Goal: Find specific fact

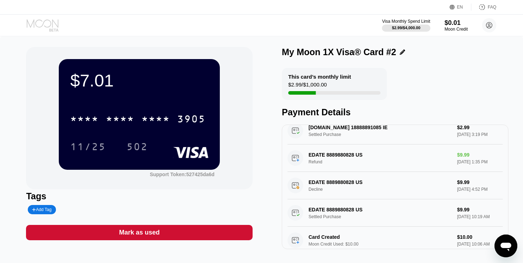
click at [51, 25] on icon at bounding box center [43, 25] width 33 height 12
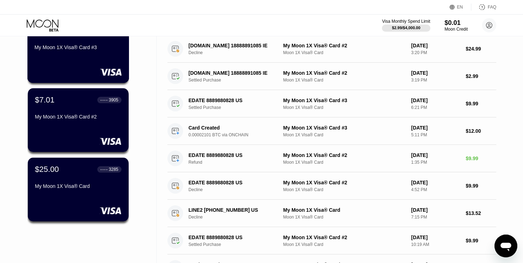
scroll to position [71, 0]
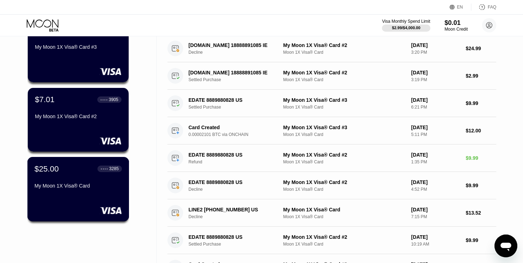
click at [99, 185] on div "$25.00 ● ● ● ● 3285 My Moon 1X Visa® Card" at bounding box center [78, 177] width 87 height 27
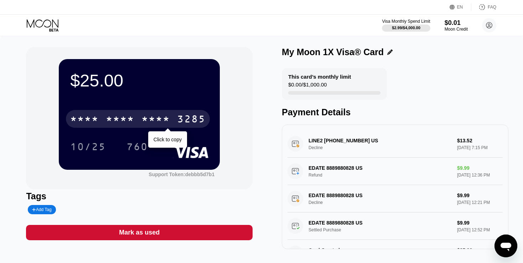
click at [171, 118] on div "* * * * * * * * * * * * 3285" at bounding box center [138, 119] width 144 height 18
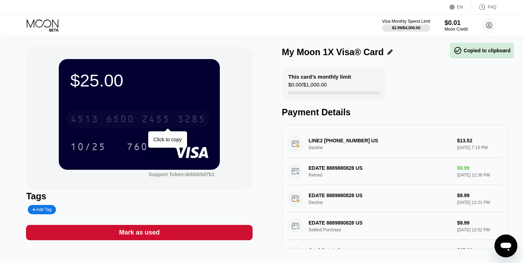
click at [171, 118] on div "[CREDIT_CARD_NUMBER]" at bounding box center [138, 119] width 144 height 18
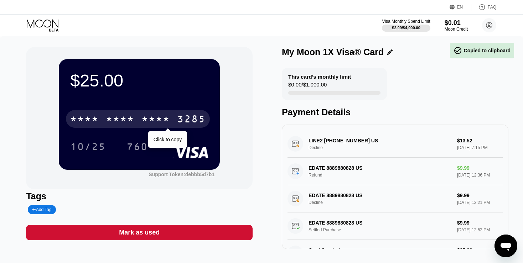
click at [171, 118] on div "* * * * * * * * * * * * 3285" at bounding box center [138, 119] width 144 height 18
